Goal: Navigation & Orientation: Find specific page/section

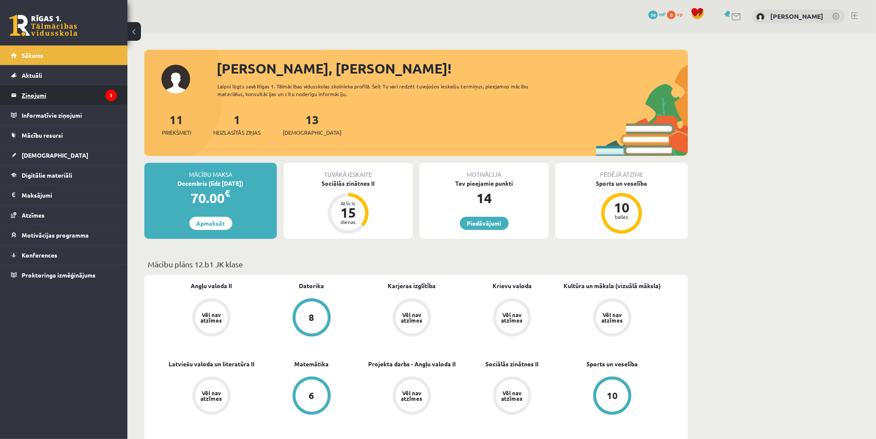
click at [85, 102] on legend "Ziņojumi 1" at bounding box center [69, 95] width 95 height 20
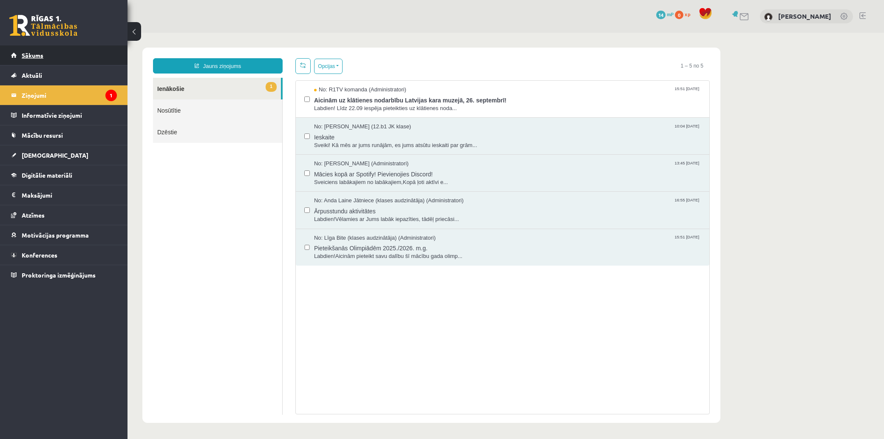
click at [93, 54] on link "Sākums" at bounding box center [64, 55] width 106 height 20
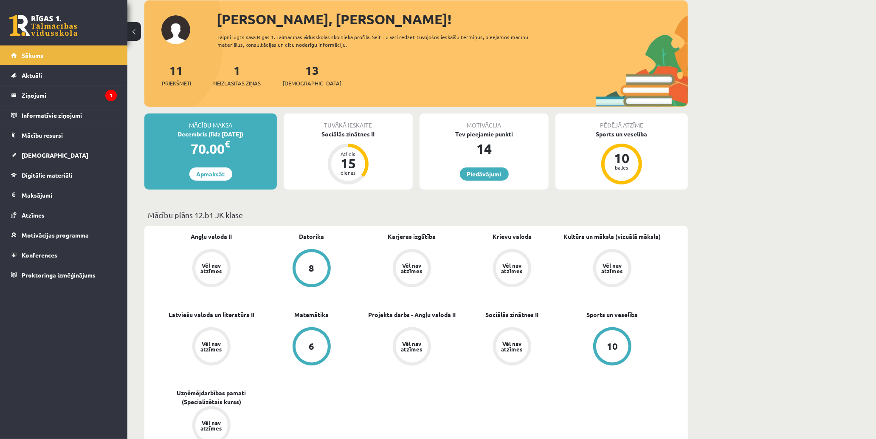
scroll to position [94, 0]
